Goal: Information Seeking & Learning: Learn about a topic

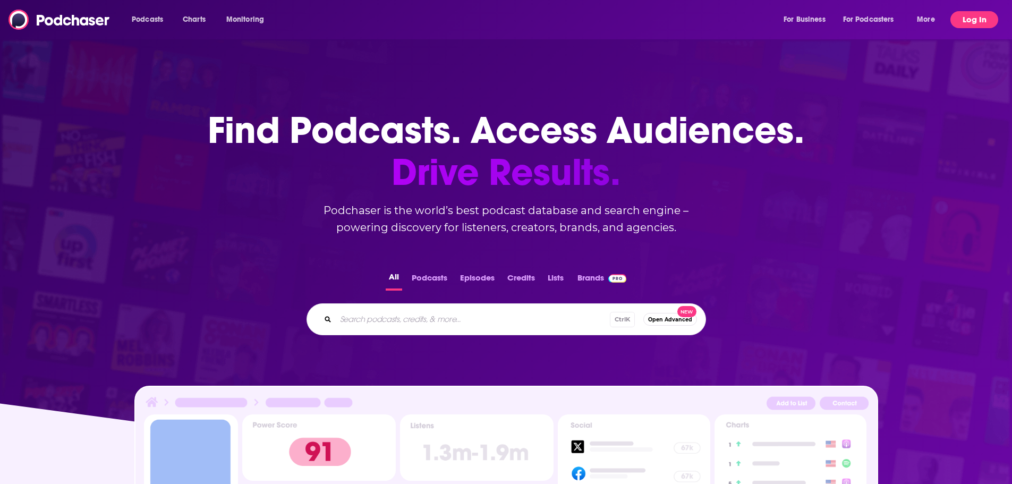
click at [987, 18] on button "Log In" at bounding box center [974, 19] width 48 height 17
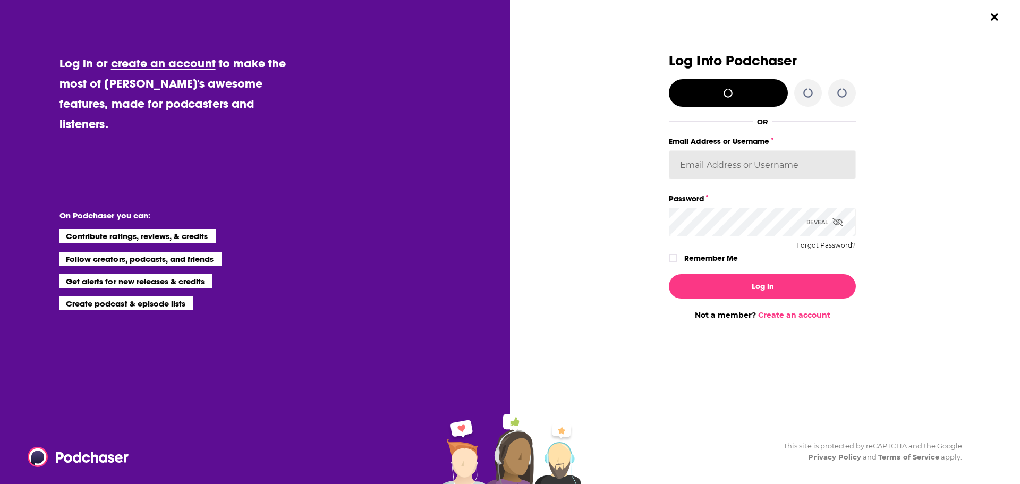
type input "agoldsmithwissman"
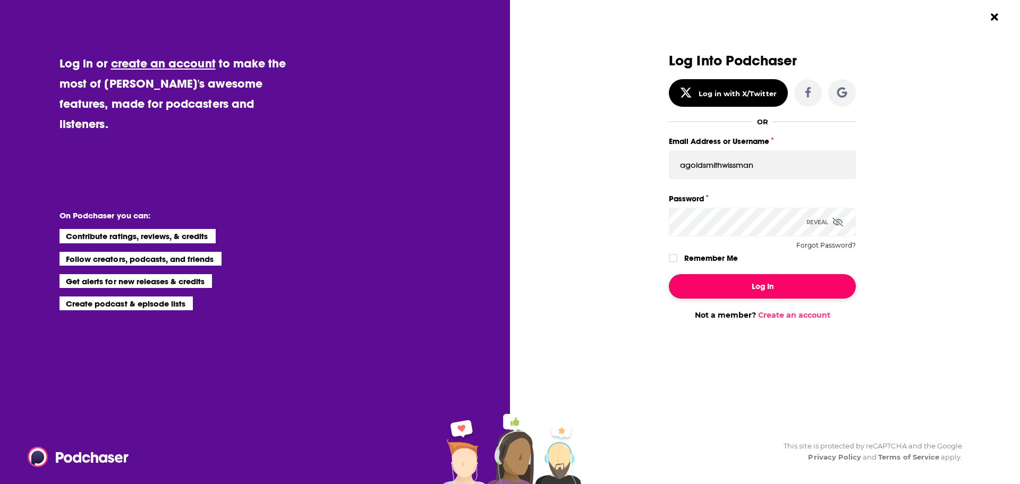
click at [746, 285] on button "Log In" at bounding box center [762, 286] width 187 height 24
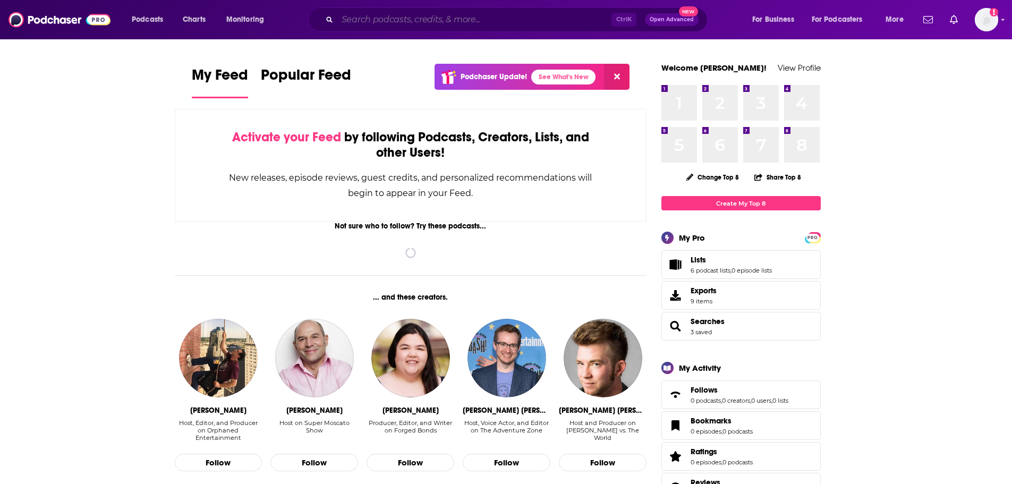
click at [466, 15] on input "Search podcasts, credits, & more..." at bounding box center [474, 19] width 274 height 17
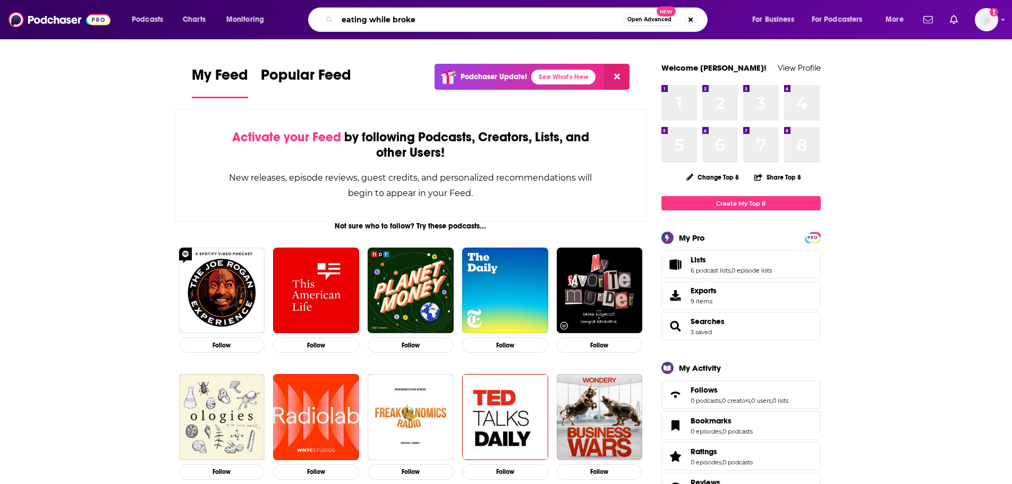
type input "eating while broke"
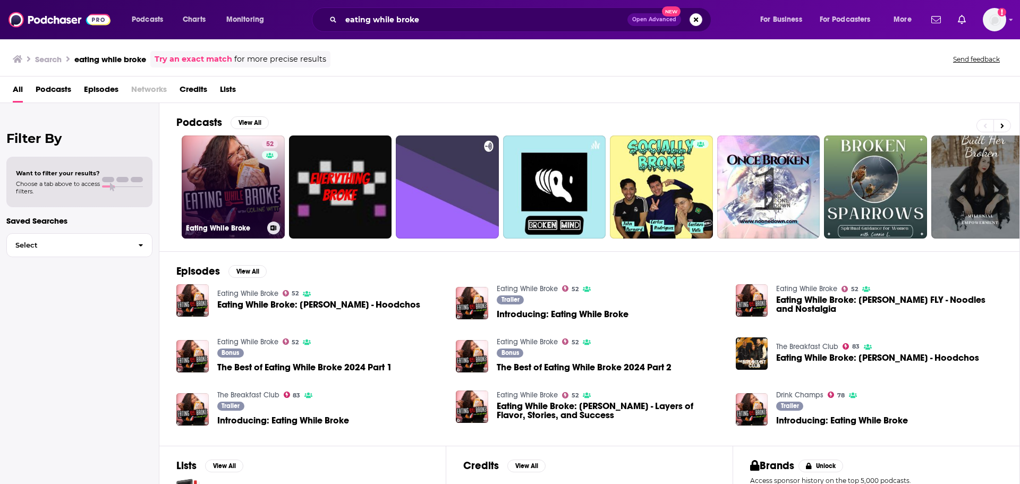
click at [218, 182] on link "52 Eating While Broke" at bounding box center [233, 186] width 103 height 103
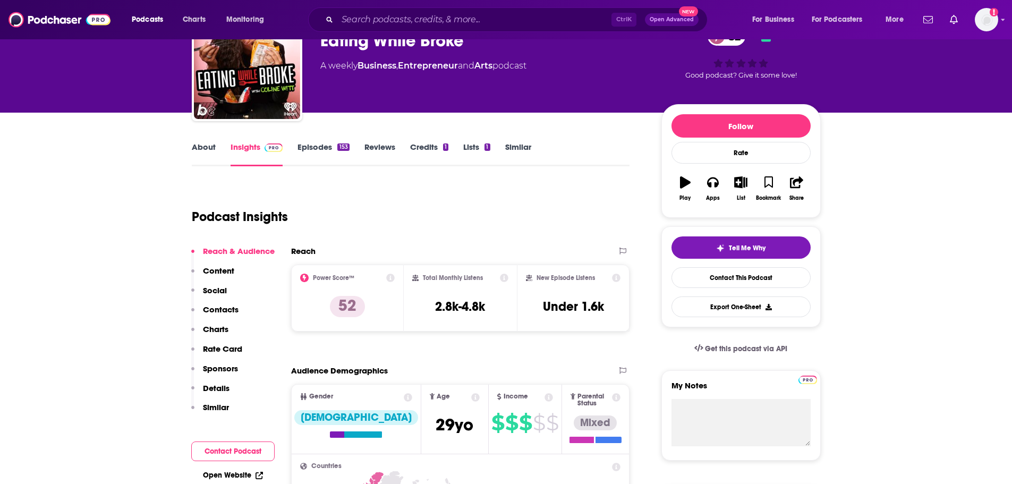
scroll to position [53, 0]
